Goal: Task Accomplishment & Management: Use online tool/utility

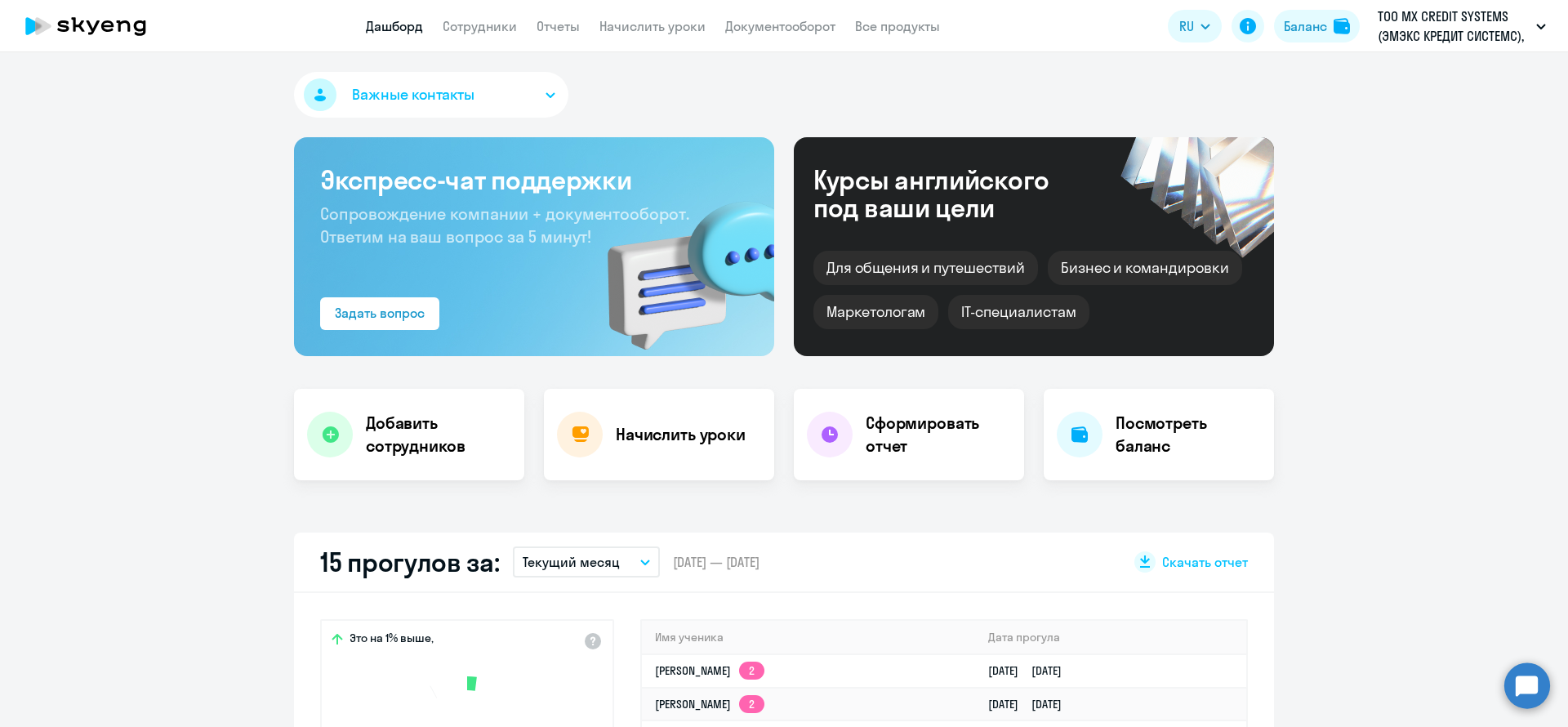
select select "30"
click at [494, 25] on link "Сотрудники" at bounding box center [480, 26] width 74 height 16
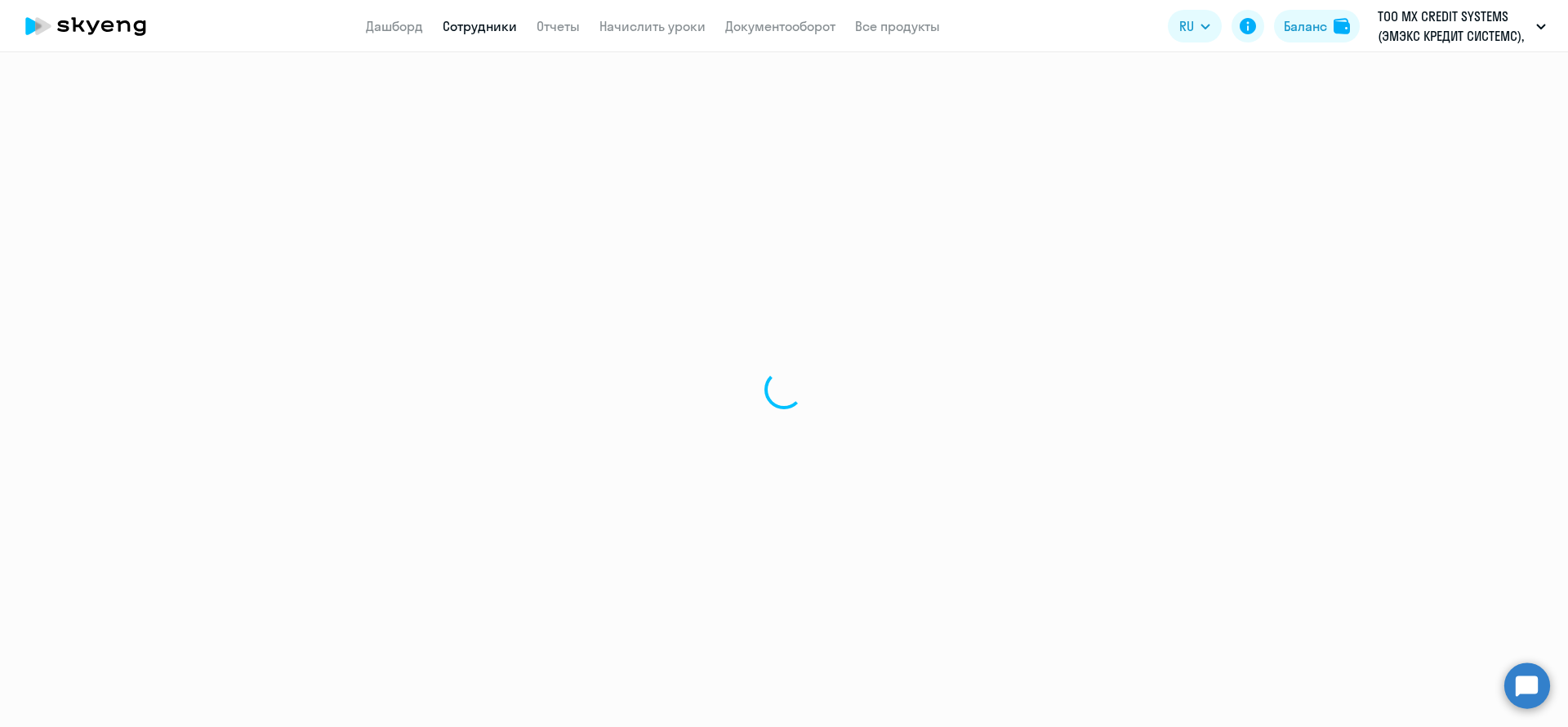
select select "30"
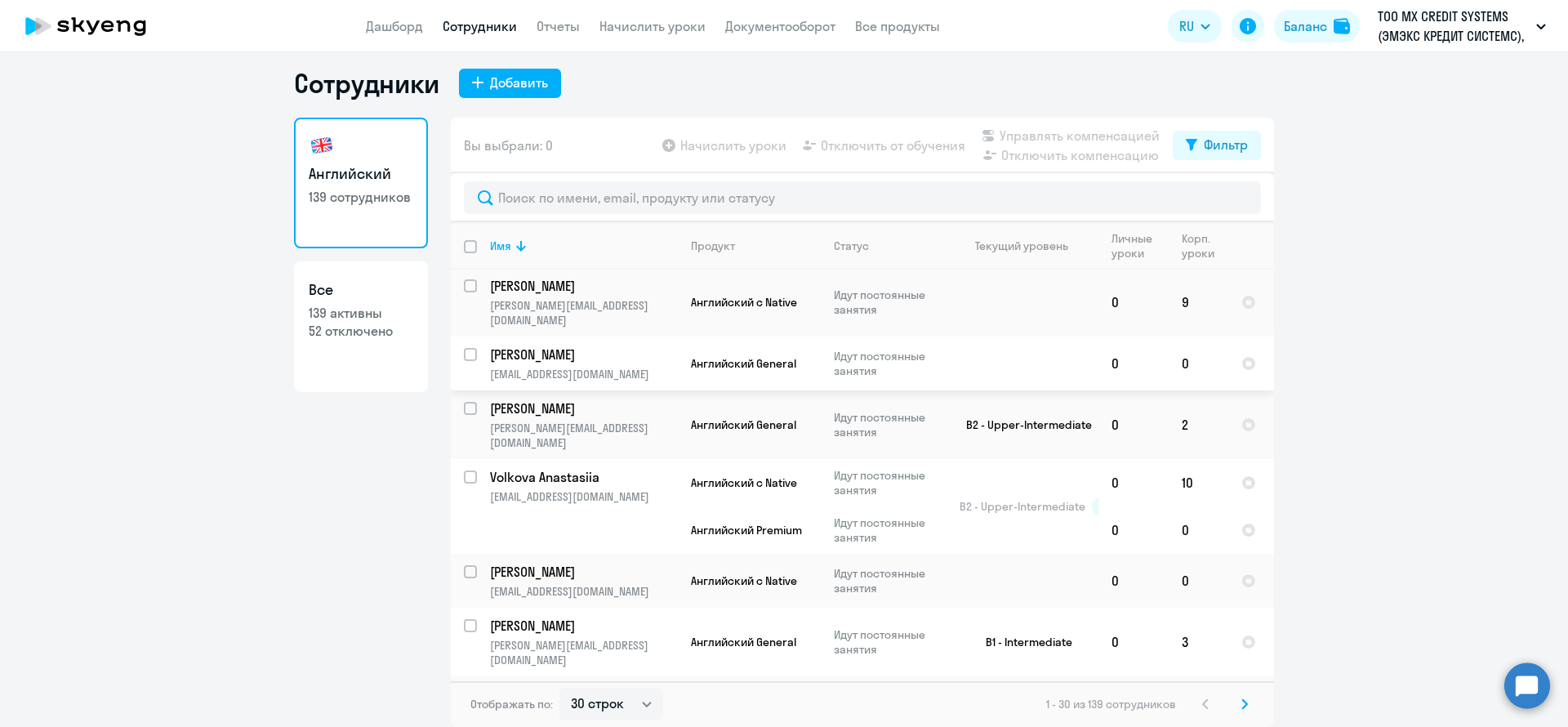
scroll to position [857, 0]
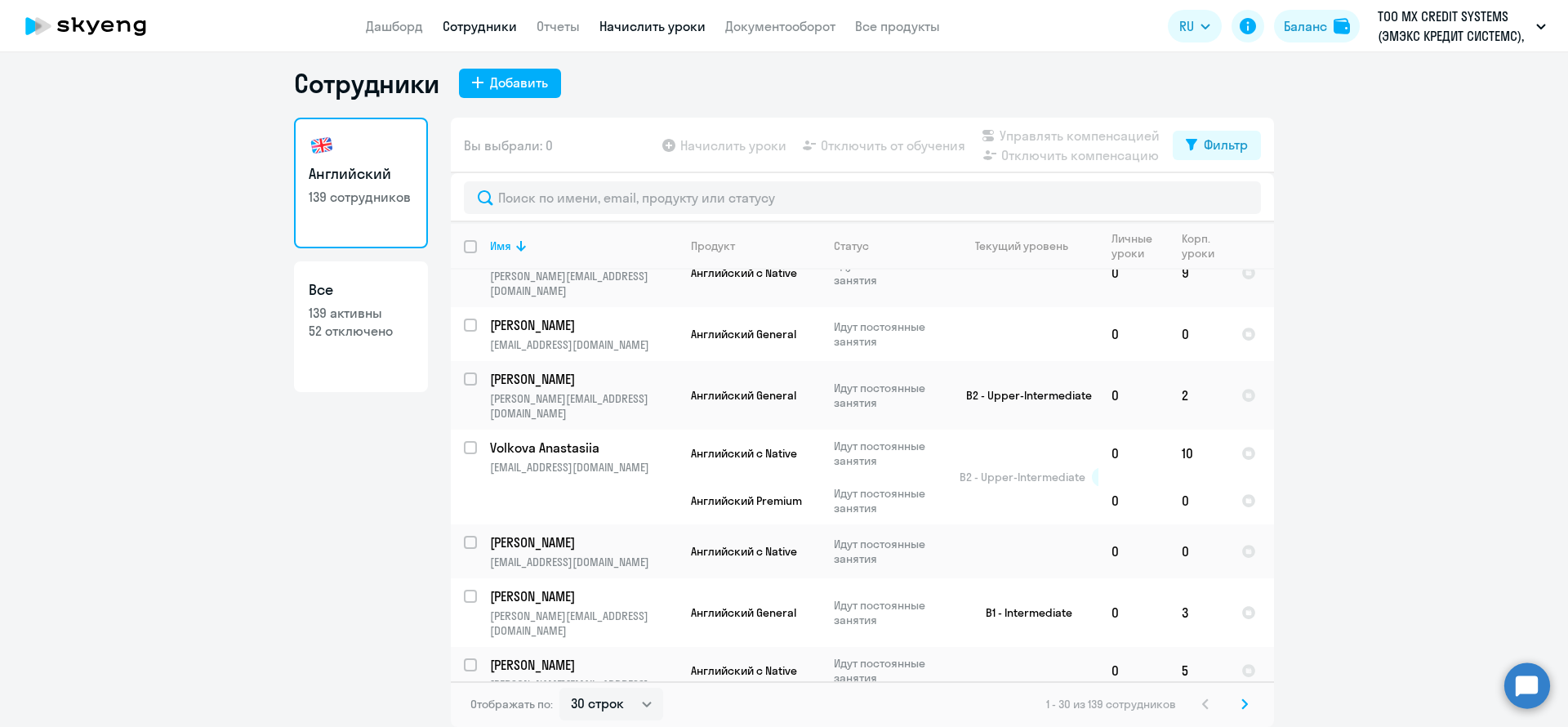
click at [686, 20] on link "Начислить уроки" at bounding box center [652, 26] width 106 height 16
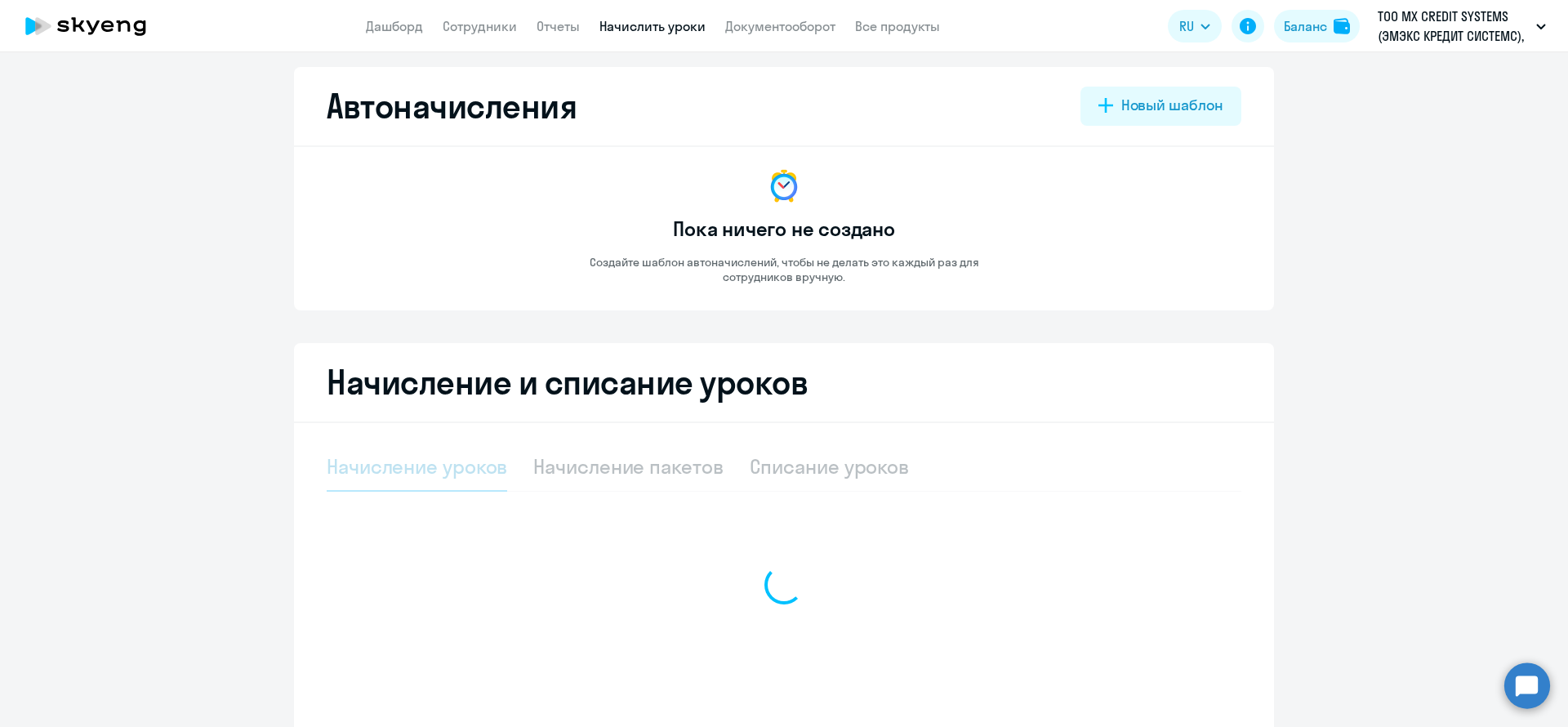
select select "10"
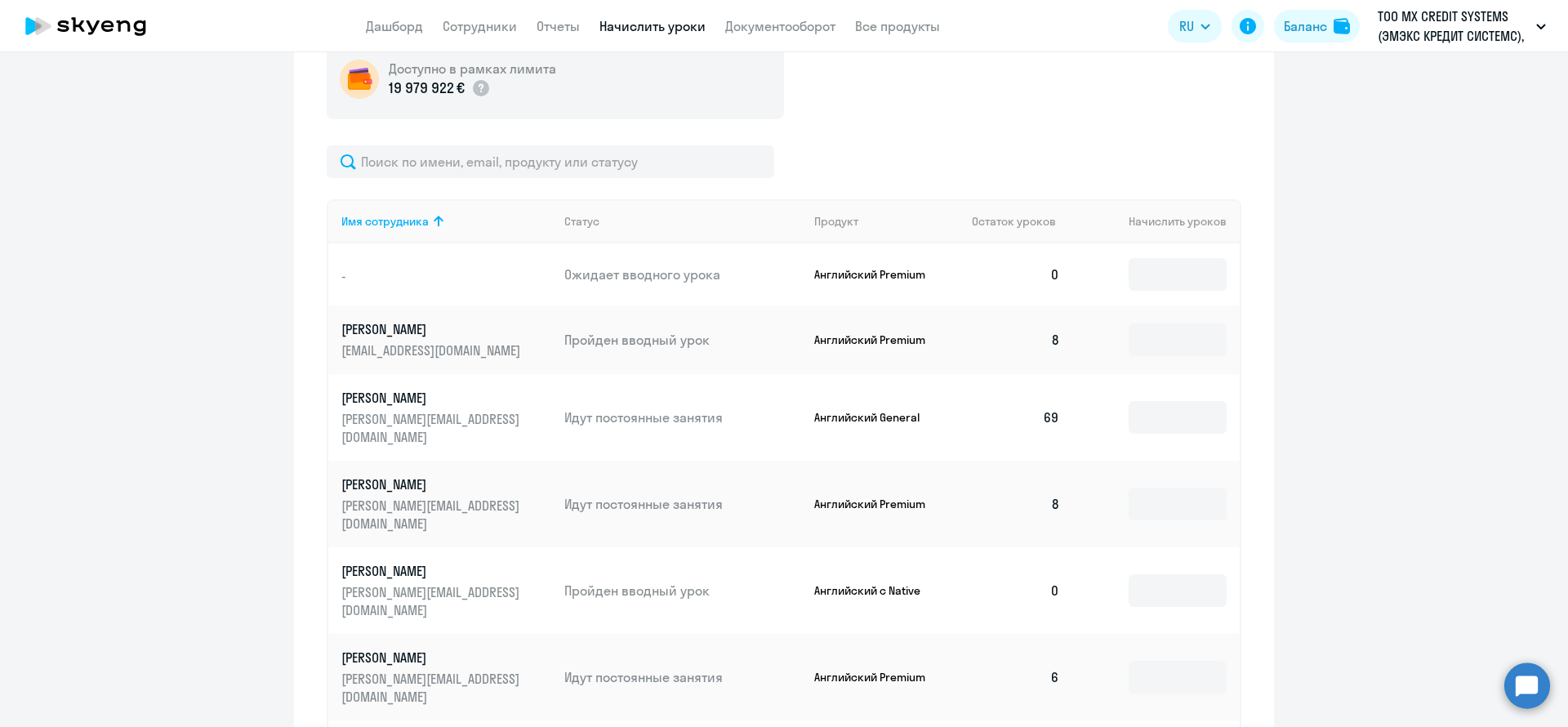
scroll to position [499, 0]
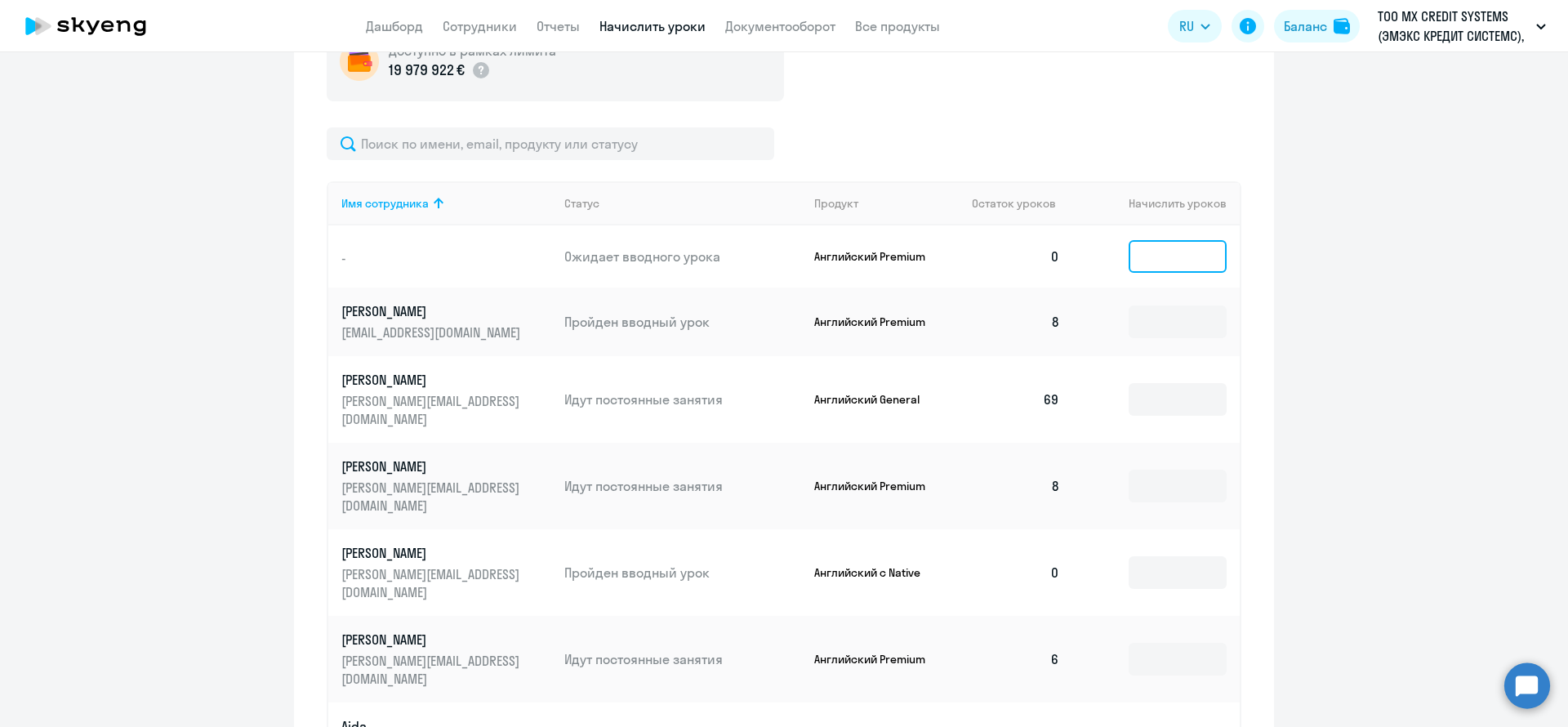
click at [1138, 260] on input at bounding box center [1178, 256] width 98 height 33
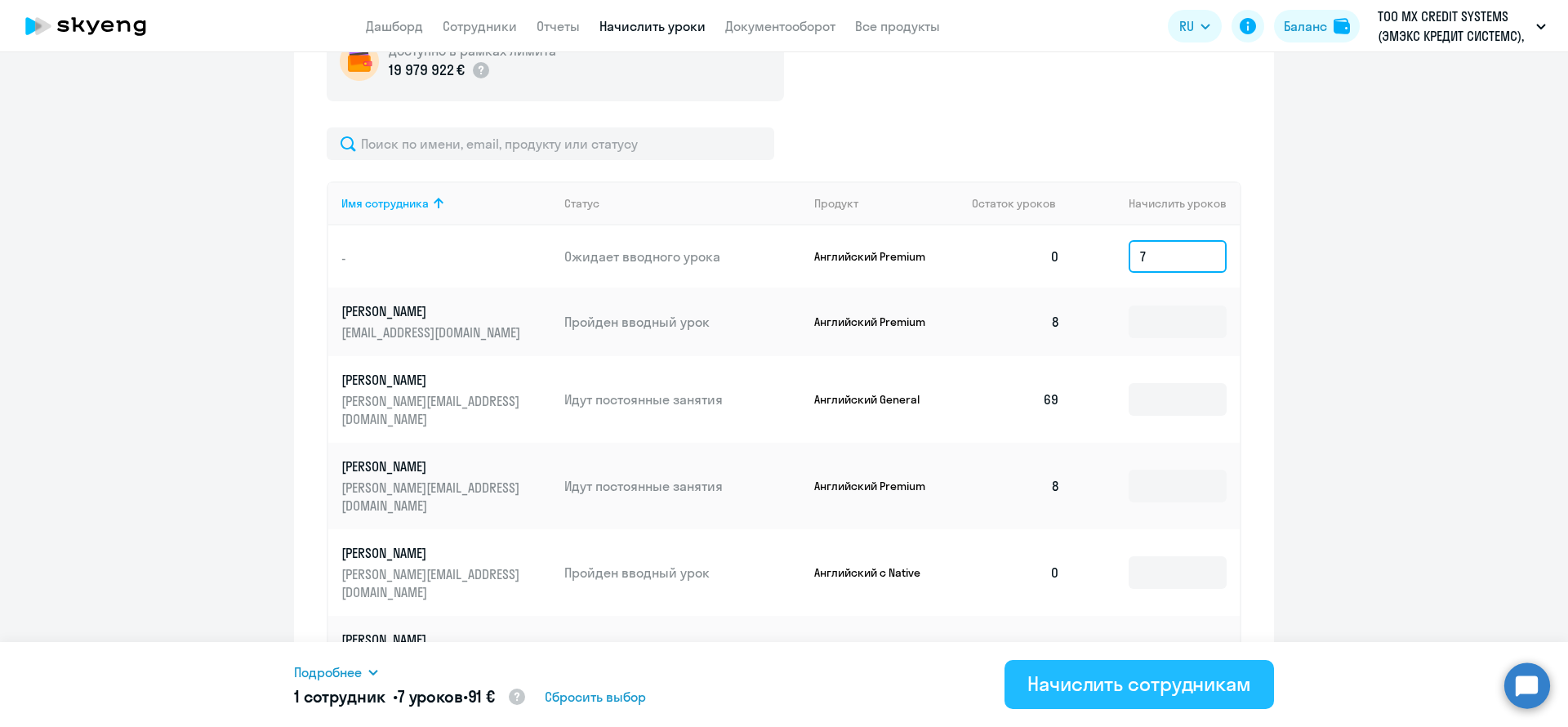
type input "7"
click at [1137, 675] on div "Начислить сотрудникам" at bounding box center [1139, 683] width 223 height 26
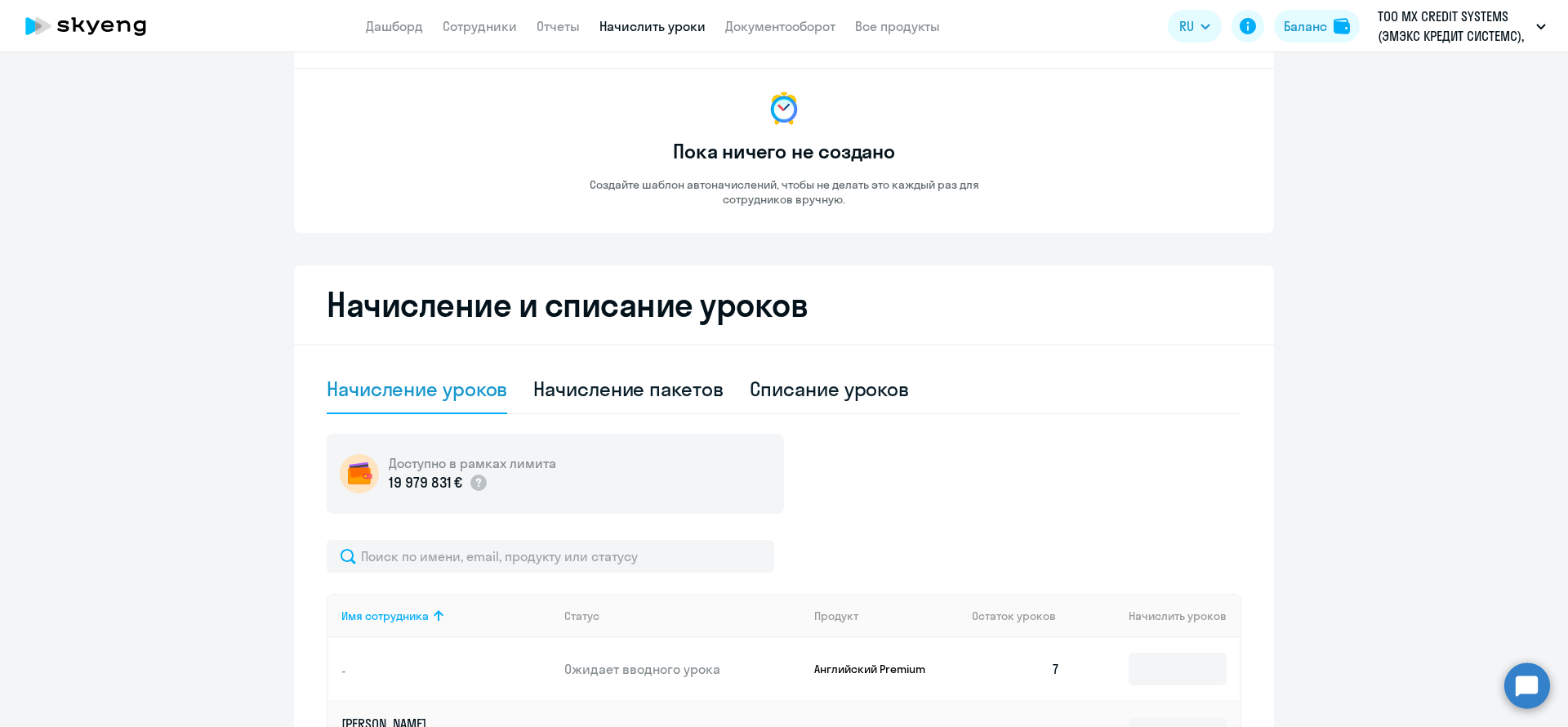
scroll to position [10, 0]
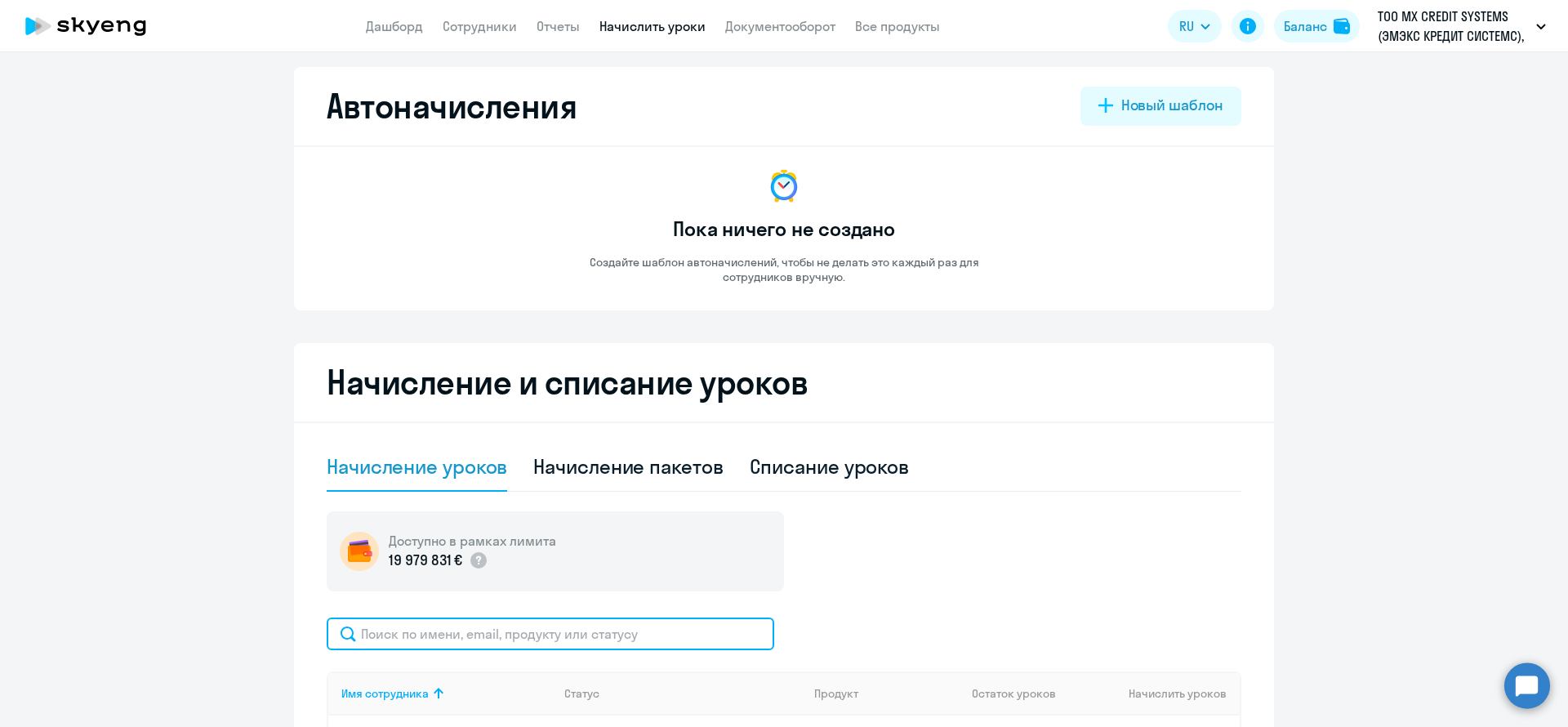
click at [419, 643] on input "text" at bounding box center [550, 634] width 448 height 33
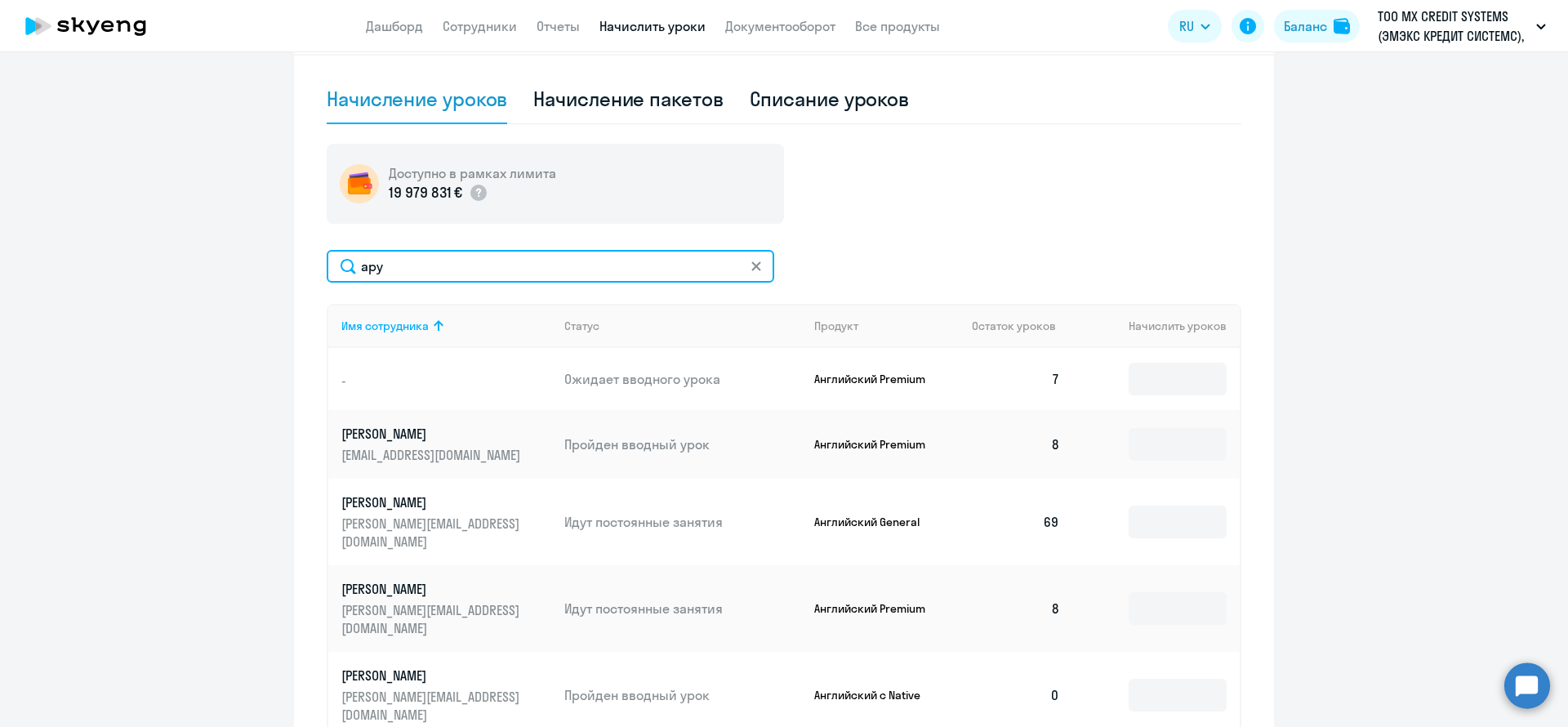
scroll to position [337, 0]
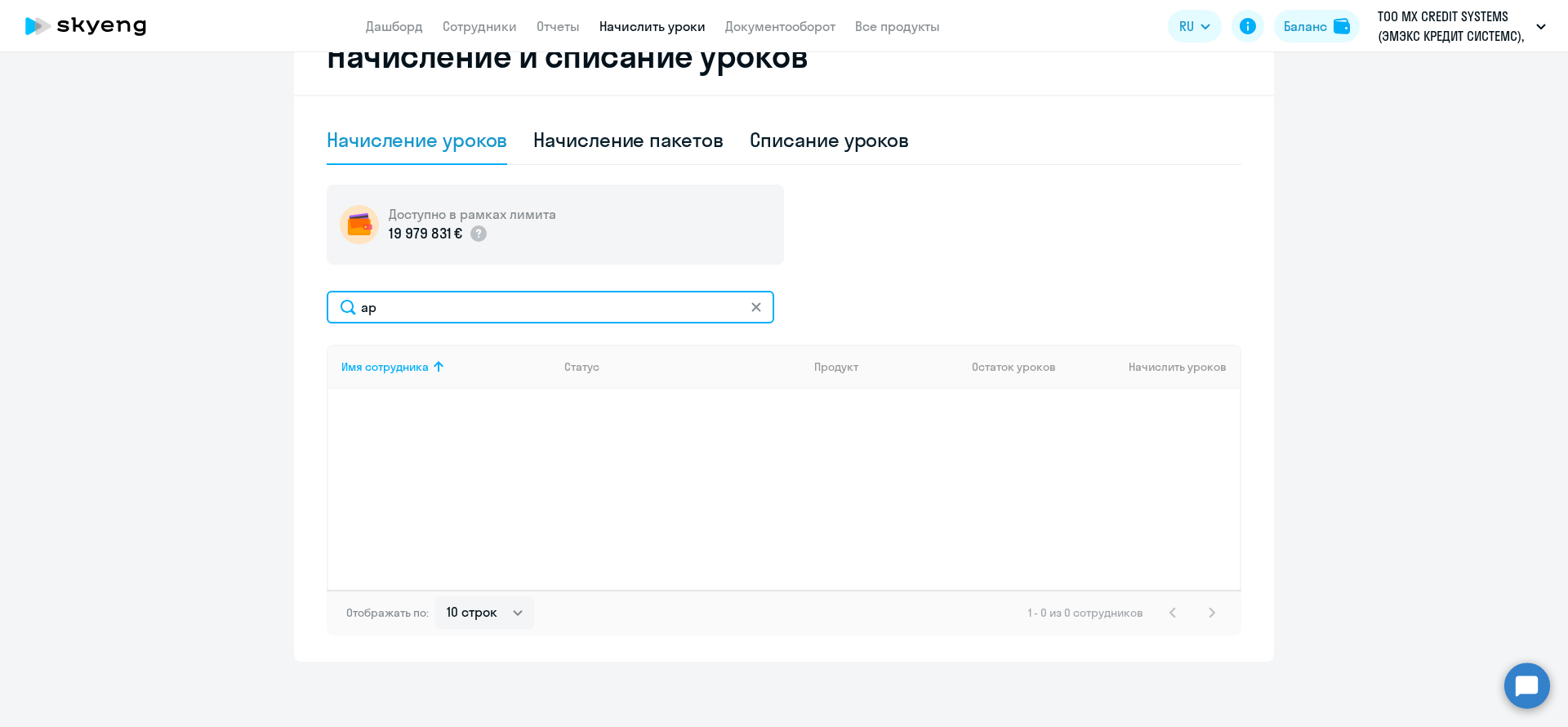
type input "[PERSON_NAME]"
type input "к"
drag, startPoint x: 409, startPoint y: 303, endPoint x: 336, endPoint y: 319, distance: 74.7
click at [336, 319] on input "aru" at bounding box center [550, 307] width 448 height 33
type input "ару"
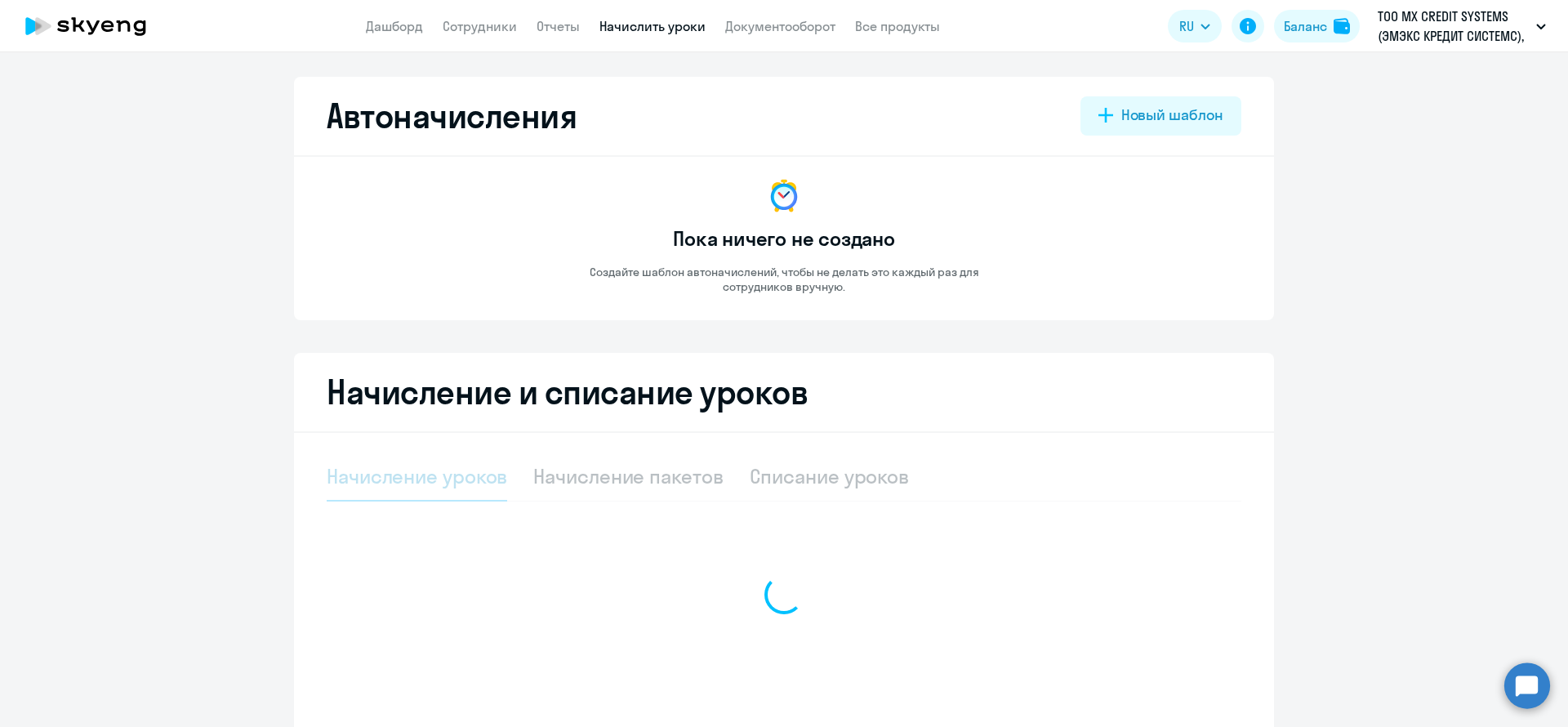
select select "10"
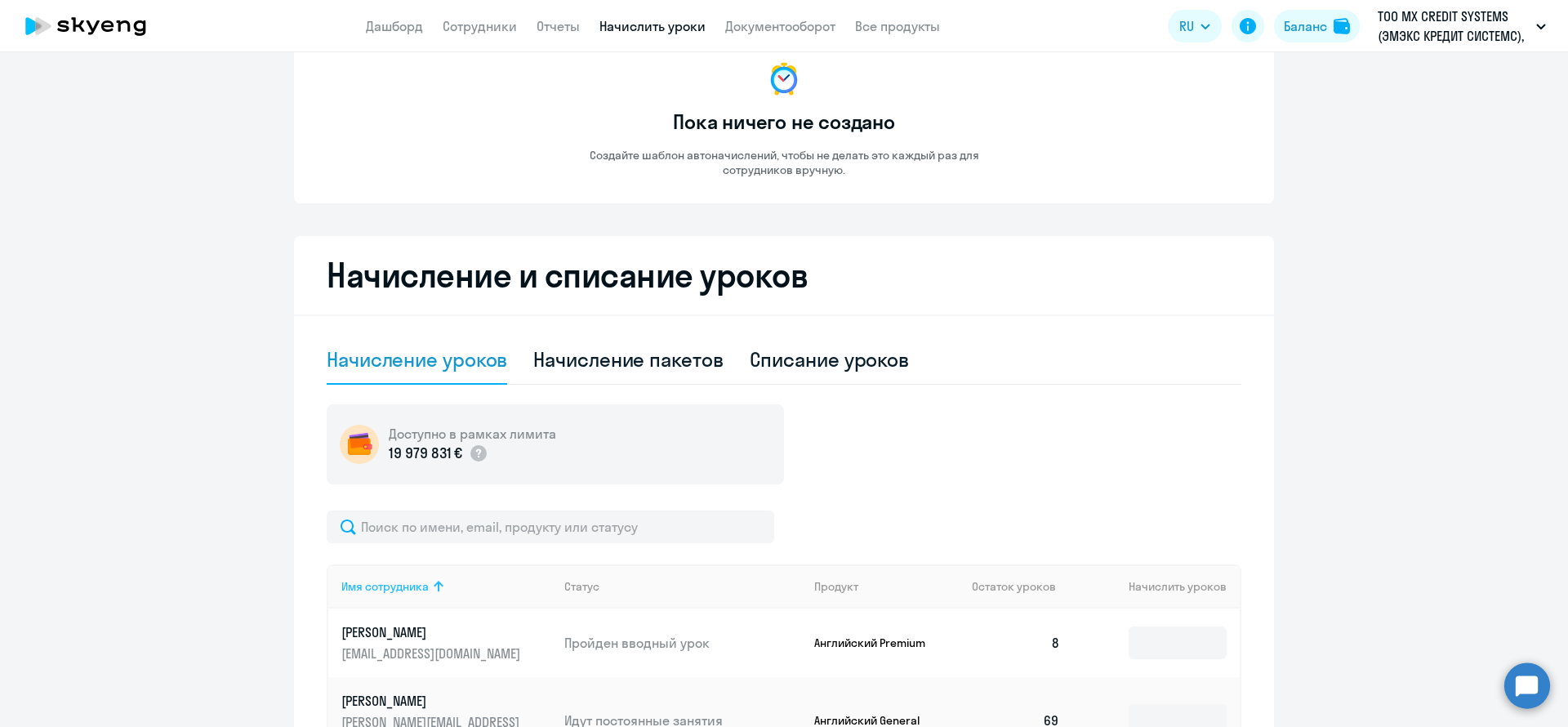
scroll to position [245, 0]
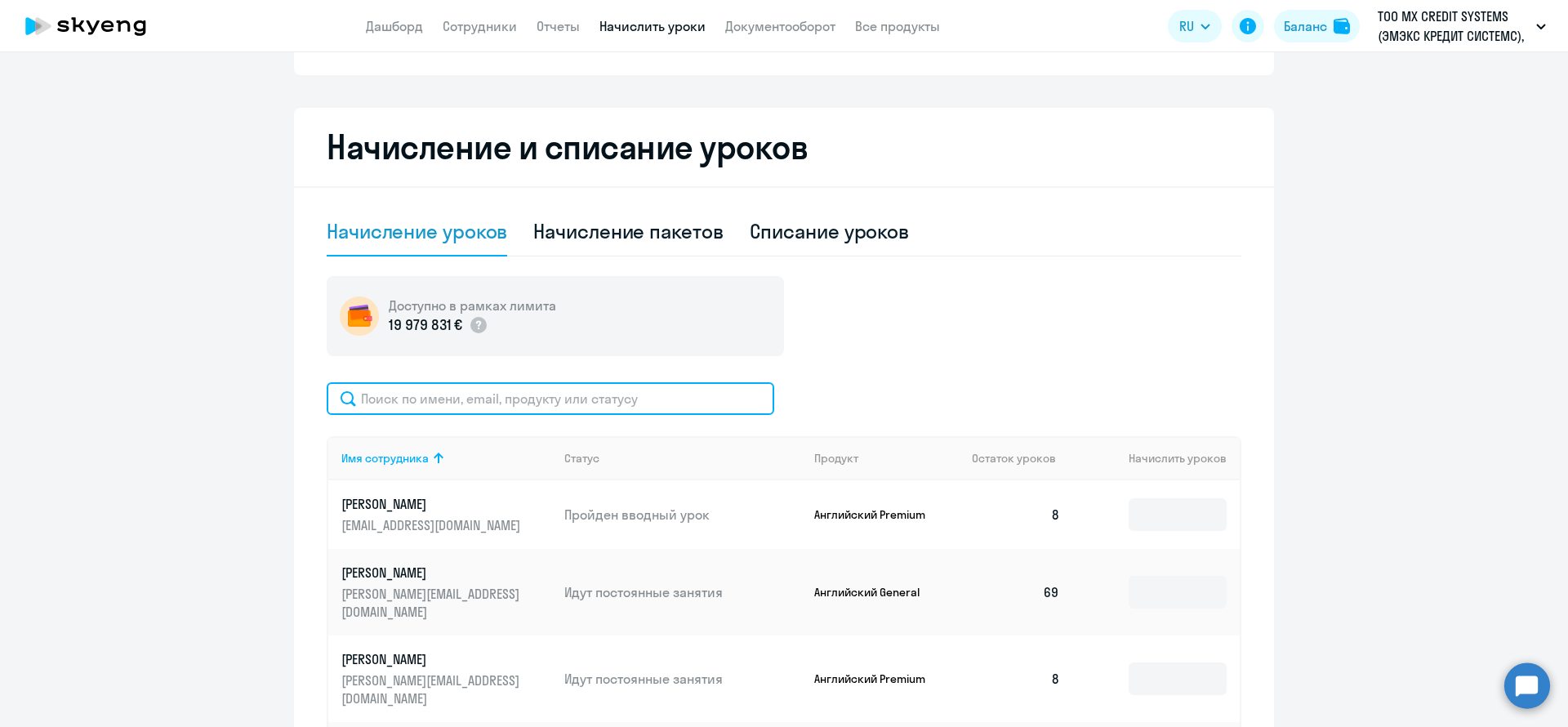
click at [494, 401] on input "text" at bounding box center [550, 398] width 448 height 33
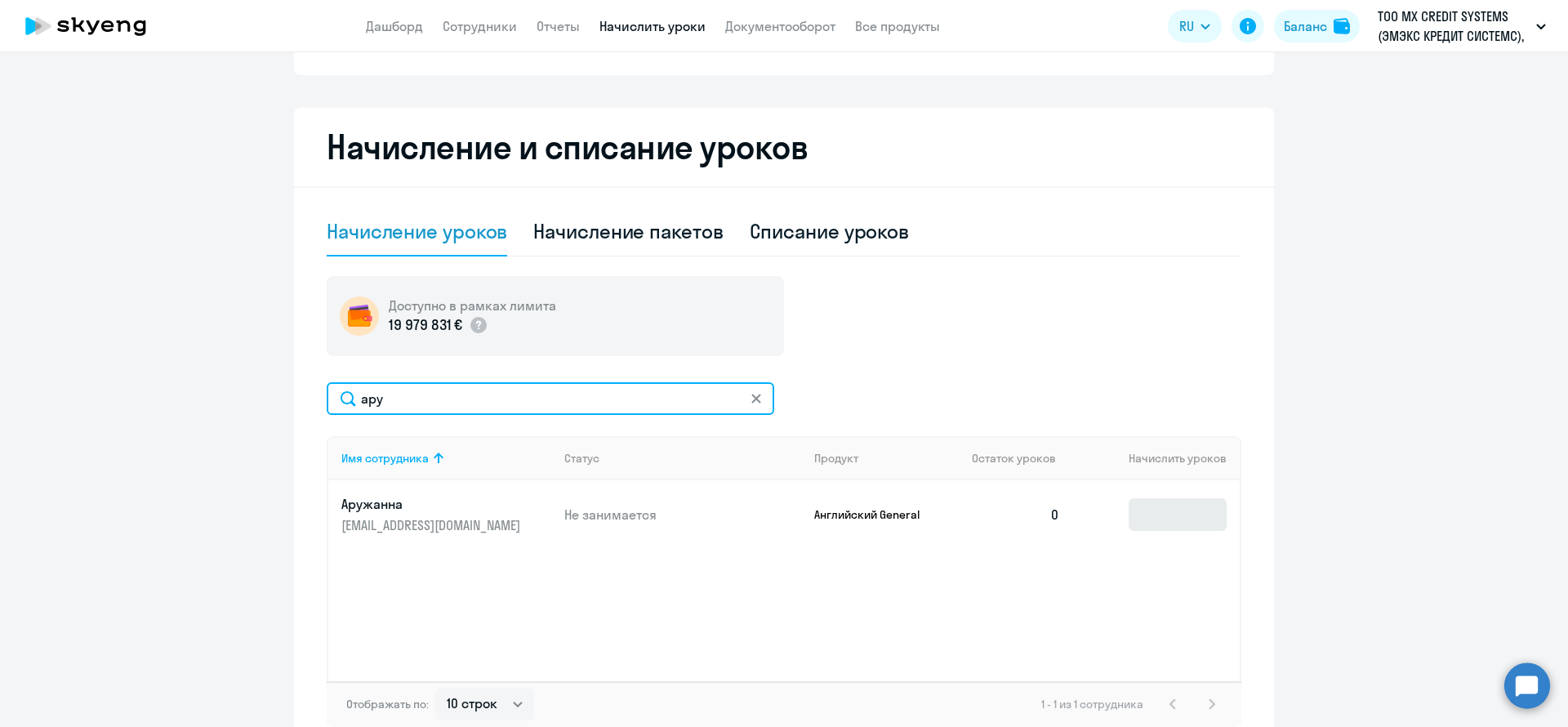
type input "ару"
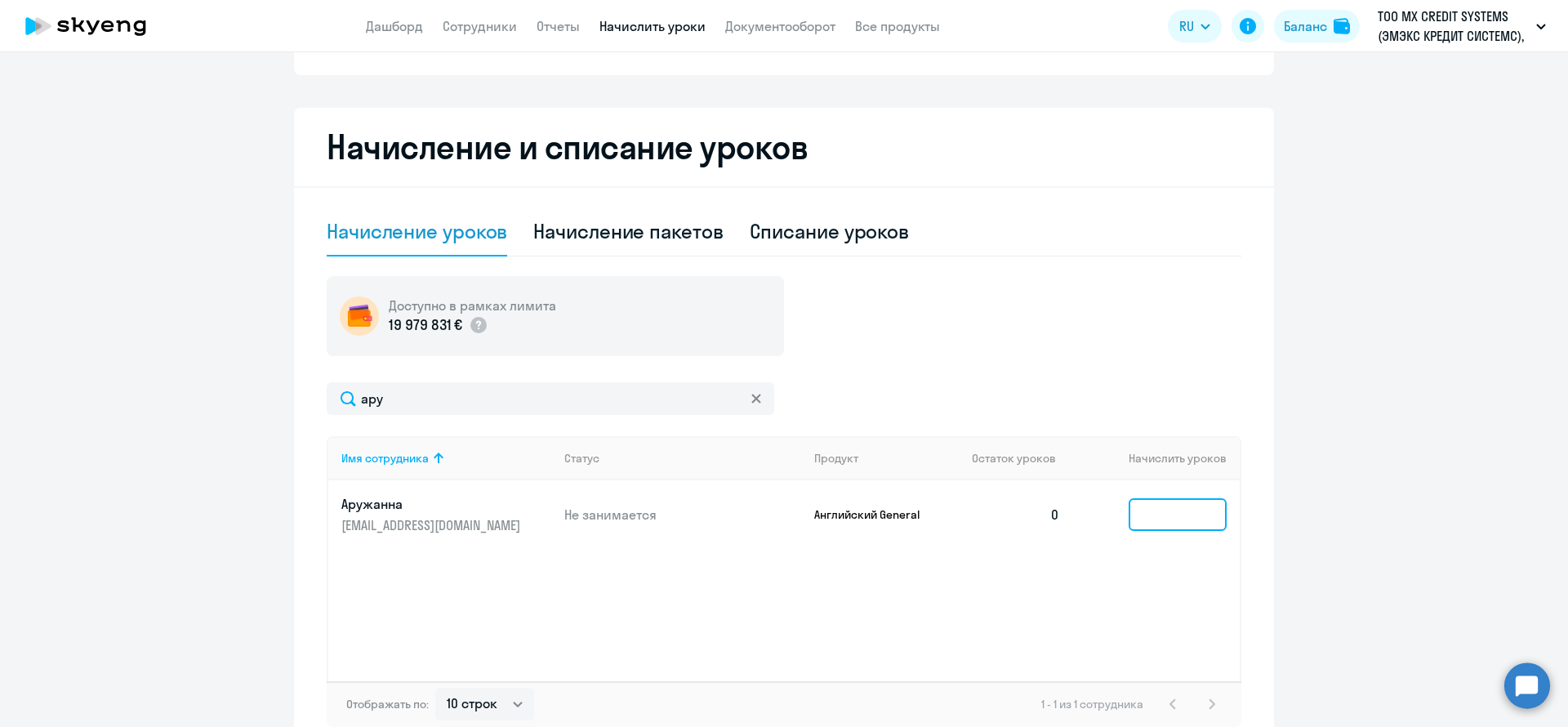
click at [1168, 512] on input at bounding box center [1178, 515] width 98 height 33
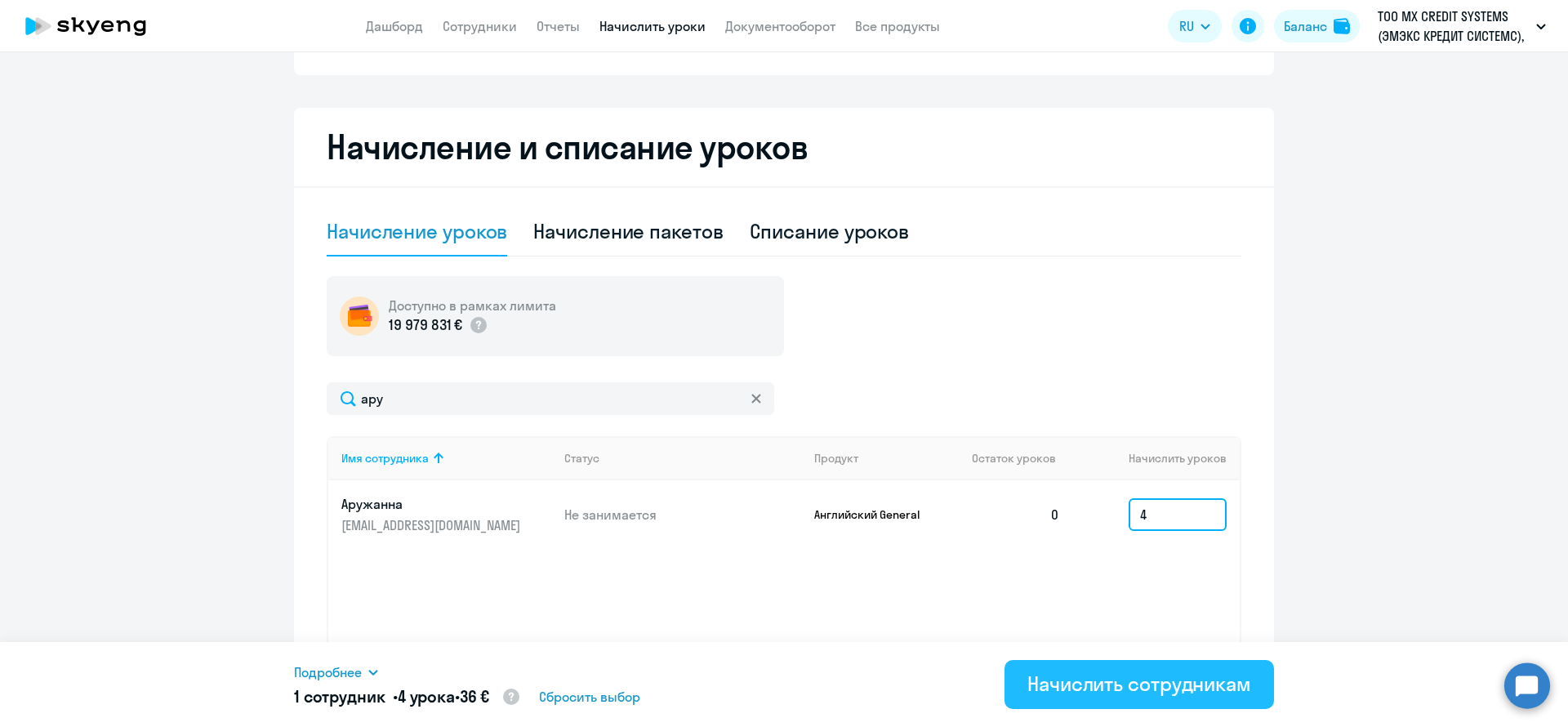
type input "4"
click at [1119, 669] on button "Начислить сотрудникам" at bounding box center [1139, 684] width 270 height 49
